Goal: Transaction & Acquisition: Purchase product/service

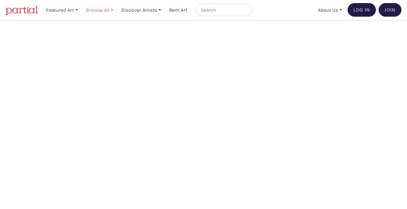
click at [81, 13] on link "Browse All" at bounding box center [61, 10] width 37 height 13
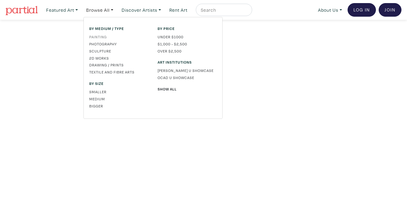
click at [103, 36] on link "Painting" at bounding box center [118, 37] width 59 height 6
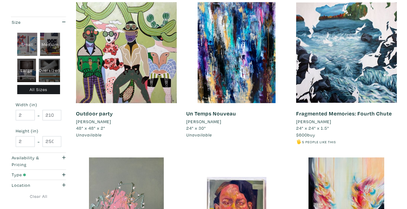
scroll to position [109, 0]
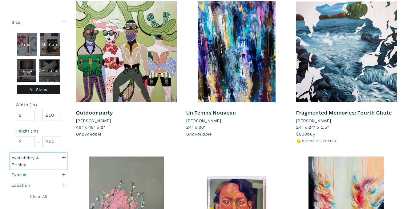
click at [46, 163] on div "Availability & Pricing" at bounding box center [31, 160] width 38 height 13
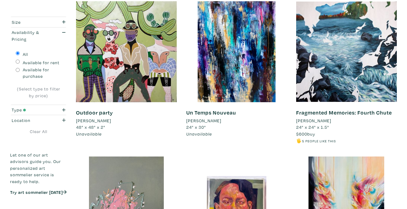
click at [18, 69] on input "Available for purchase" at bounding box center [18, 70] width 4 height 4
radio input "true"
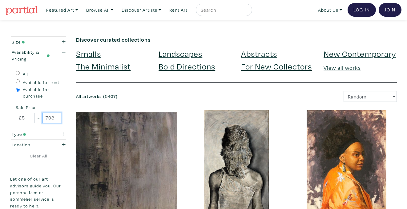
drag, startPoint x: 53, startPoint y: 118, endPoint x: 42, endPoint y: 118, distance: 11.1
click at [42, 118] on div "25 - 79300" at bounding box center [39, 117] width 46 height 11
click at [53, 119] on input "79300" at bounding box center [52, 117] width 19 height 11
type input "79299"
click at [57, 120] on input "79299" at bounding box center [52, 117] width 19 height 11
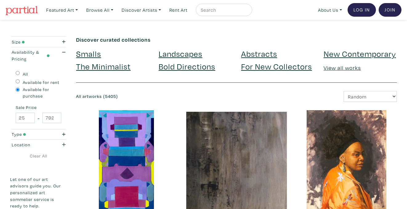
click at [50, 117] on input "79299" at bounding box center [52, 117] width 19 height 11
type input "350"
click at [72, 118] on div "Birthday Cake Diane Fine 11" x 20" $550 buy #nonrepresentational #contemporary …" at bounding box center [126, 187] width 110 height 155
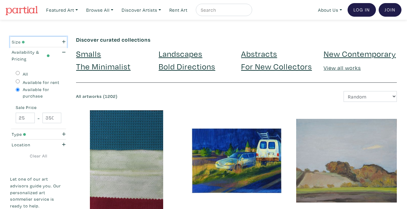
click at [54, 41] on div "Size" at bounding box center [30, 42] width 47 height 7
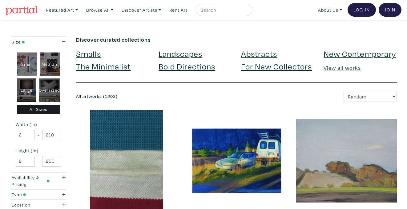
click at [53, 64] on div "Medium" at bounding box center [50, 63] width 20 height 23
type input "16"
type input "28"
type input "16"
type input "28"
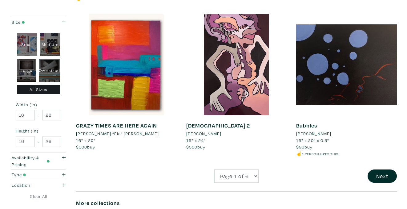
scroll to position [1180, 0]
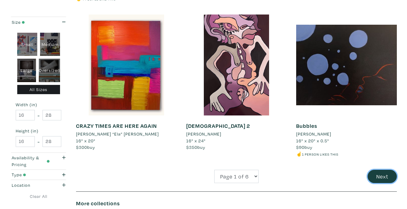
click at [384, 175] on button "Next" at bounding box center [382, 176] width 29 height 13
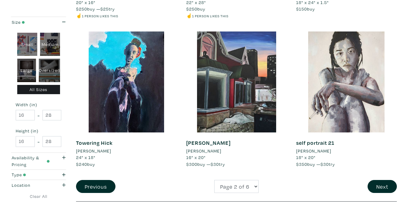
scroll to position [1171, 0]
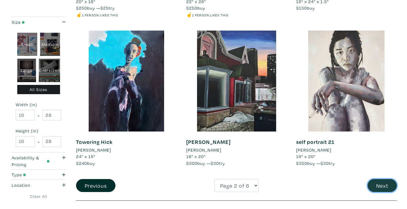
click at [385, 179] on button "Next" at bounding box center [382, 185] width 29 height 13
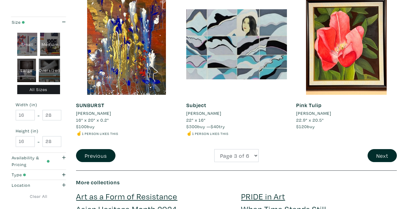
scroll to position [1201, 0]
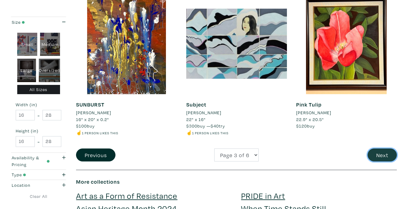
click at [380, 157] on button "Next" at bounding box center [382, 154] width 29 height 13
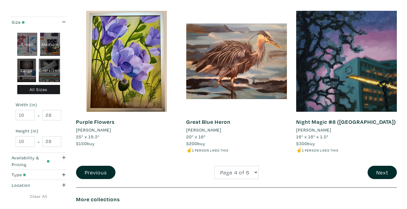
scroll to position [1179, 0]
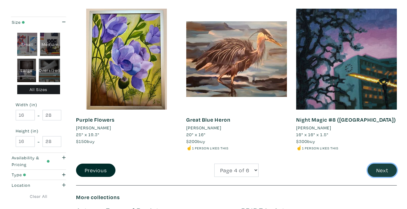
click at [381, 163] on button "Next" at bounding box center [382, 169] width 29 height 13
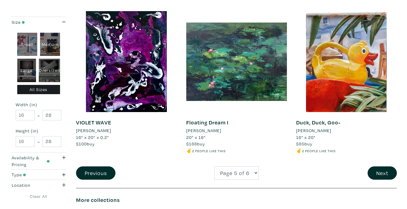
scroll to position [1182, 0]
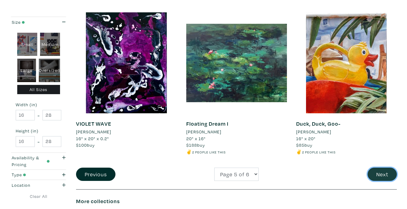
click at [386, 167] on button "Next" at bounding box center [382, 173] width 29 height 13
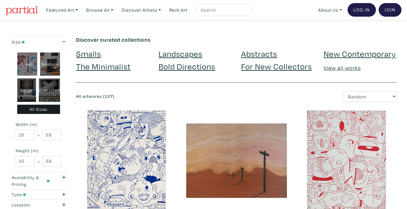
click at [24, 83] on div "Large" at bounding box center [26, 89] width 19 height 23
type input "28"
type input "48"
type input "28"
type input "48"
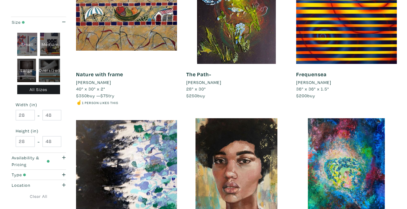
scroll to position [151, 0]
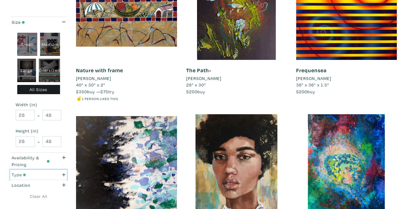
click at [43, 172] on div "Type" at bounding box center [31, 174] width 38 height 7
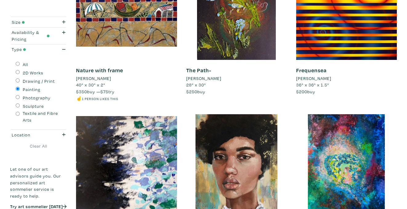
click at [19, 80] on input "Drawing / Print" at bounding box center [18, 80] width 4 height 4
radio input "true"
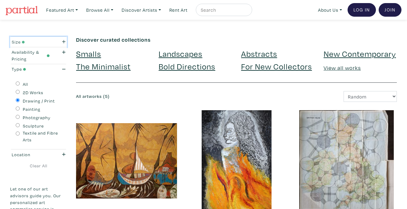
click at [37, 41] on div "Size" at bounding box center [31, 42] width 38 height 7
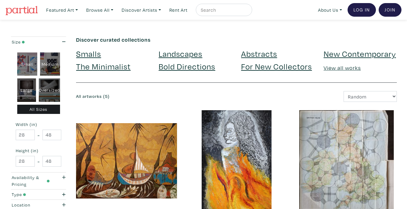
click at [48, 65] on div "Medium" at bounding box center [50, 63] width 20 height 23
type input "16"
type input "28"
type input "16"
type input "28"
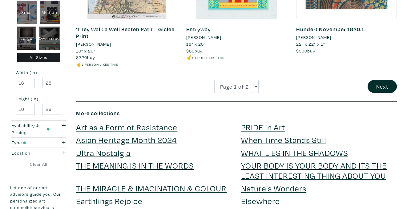
scroll to position [1271, 0]
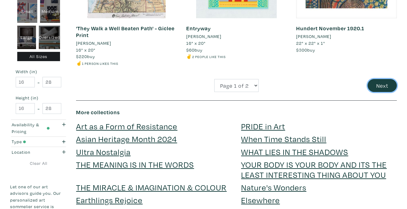
click at [391, 79] on button "Next" at bounding box center [382, 85] width 29 height 13
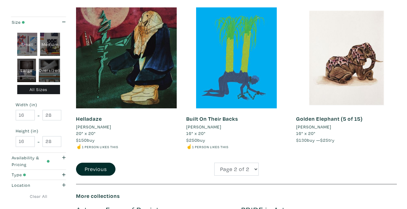
scroll to position [1162, 0]
